Goal: Task Accomplishment & Management: Manage account settings

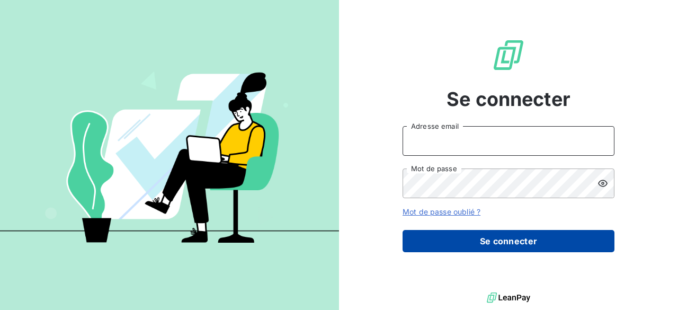
type input "[PERSON_NAME][EMAIL_ADDRESS][PERSON_NAME][DOMAIN_NAME]"
click at [522, 237] on button "Se connecter" at bounding box center [509, 241] width 212 height 22
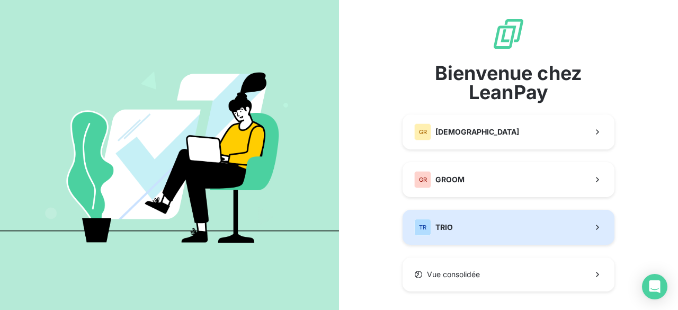
click at [519, 215] on button "TR TRIO" at bounding box center [509, 227] width 212 height 35
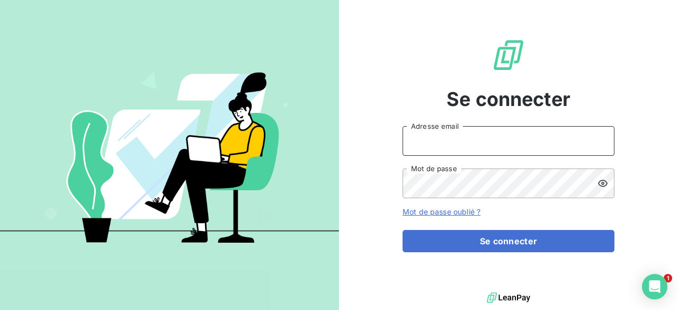
type input "[PERSON_NAME][EMAIL_ADDRESS][PERSON_NAME][DOMAIN_NAME]"
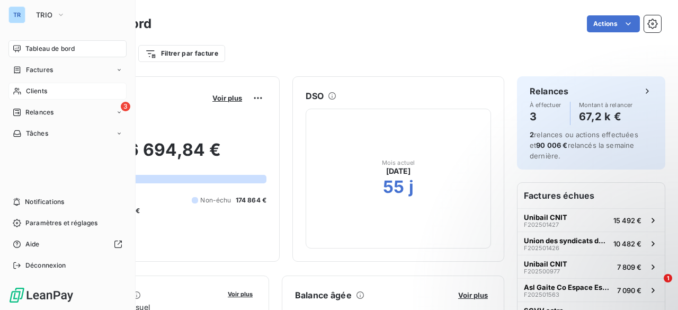
click at [49, 88] on div "Clients" at bounding box center [67, 91] width 118 height 17
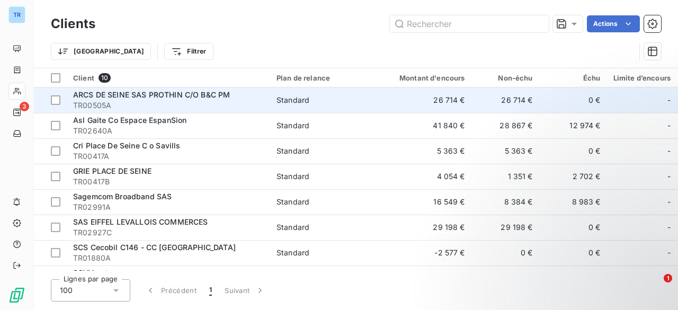
click at [143, 97] on span "ARCS DE SEINE SAS PROTHIN C/O B&C PM" at bounding box center [151, 94] width 157 height 9
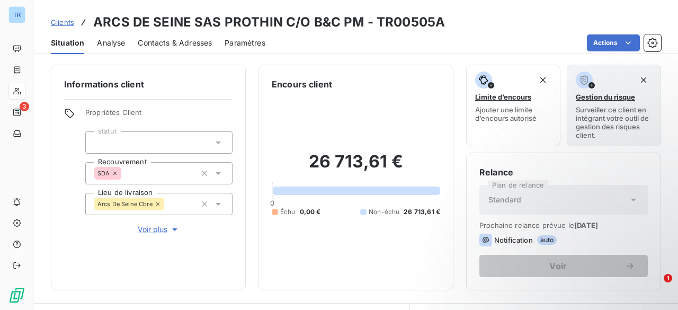
click at [166, 42] on span "Contacts & Adresses" at bounding box center [175, 43] width 74 height 11
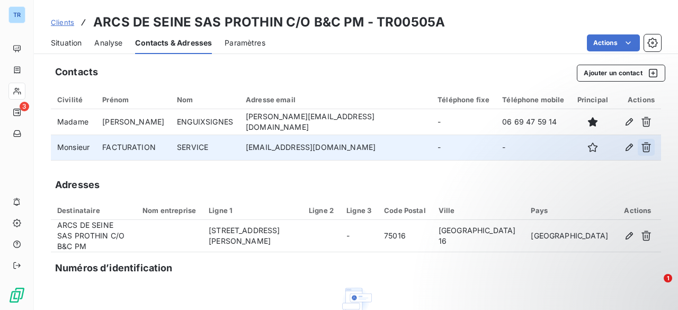
click at [641, 147] on icon "button" at bounding box center [646, 147] width 11 height 11
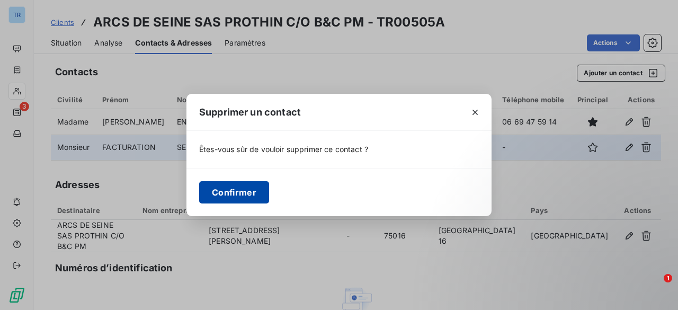
click at [228, 184] on button "Confirmer" at bounding box center [234, 192] width 70 height 22
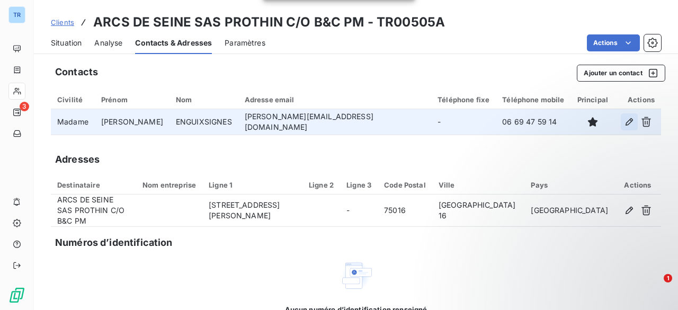
click at [626, 121] on icon "button" at bounding box center [629, 121] width 7 height 7
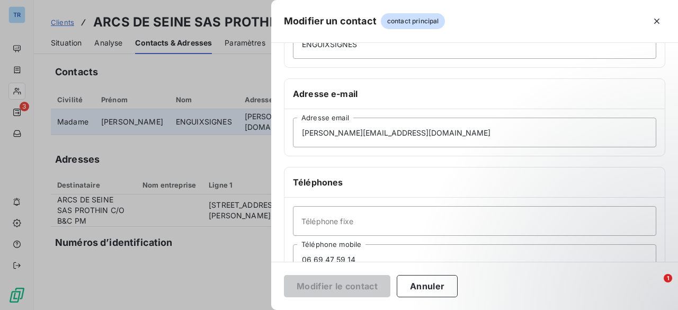
scroll to position [147, 0]
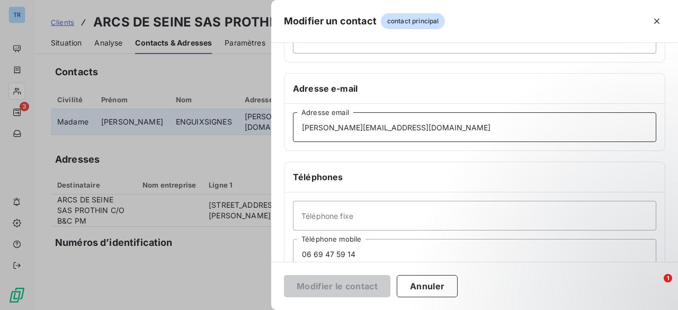
drag, startPoint x: 413, startPoint y: 126, endPoint x: 400, endPoint y: 123, distance: 14.0
click at [400, 123] on input "[PERSON_NAME][EMAIL_ADDRESS][DOMAIN_NAME]" at bounding box center [475, 127] width 364 height 30
click at [404, 127] on input "[PERSON_NAME][EMAIL_ADDRESS][DOMAIN_NAME]" at bounding box center [475, 127] width 364 height 30
click at [321, 125] on input "[PERSON_NAME][EMAIL_ADDRESS][DOMAIN_NAME]" at bounding box center [475, 127] width 364 height 30
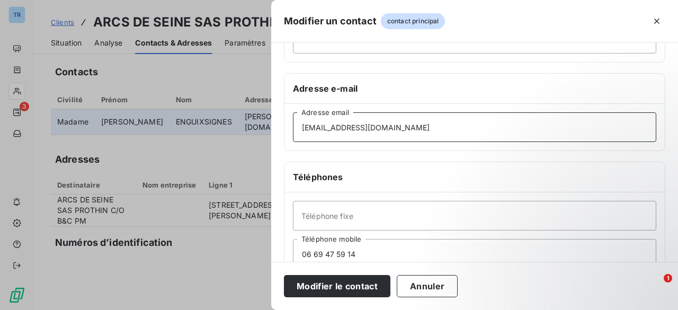
click at [366, 128] on input "[EMAIL_ADDRESS][DOMAIN_NAME]" at bounding box center [475, 127] width 364 height 30
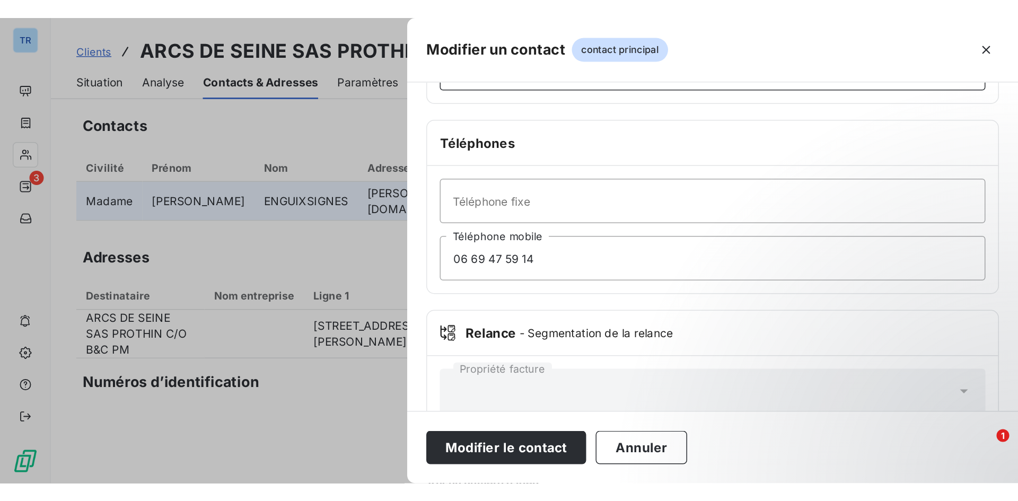
scroll to position [242, 0]
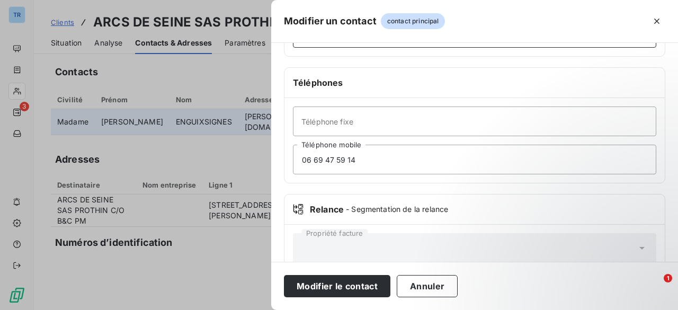
type input "[EMAIL_ADDRESS][DOMAIN_NAME]"
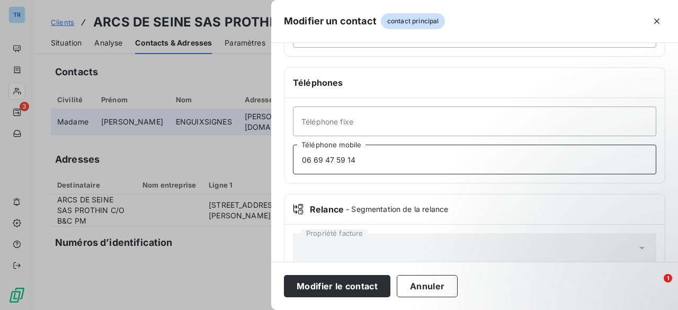
click at [356, 157] on input "06 69 47 59 14" at bounding box center [475, 160] width 364 height 30
type input "06 64 55 73 43"
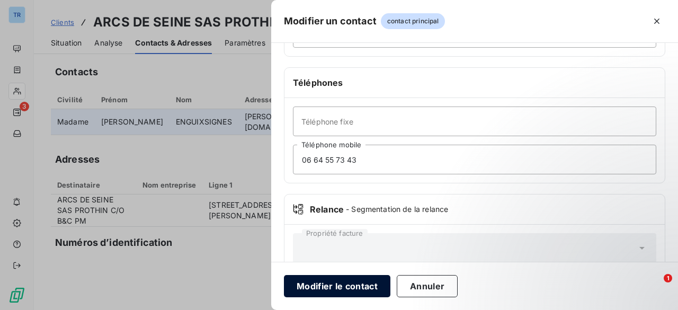
click at [347, 283] on button "Modifier le contact" at bounding box center [337, 286] width 107 height 22
